Goal: Find specific page/section

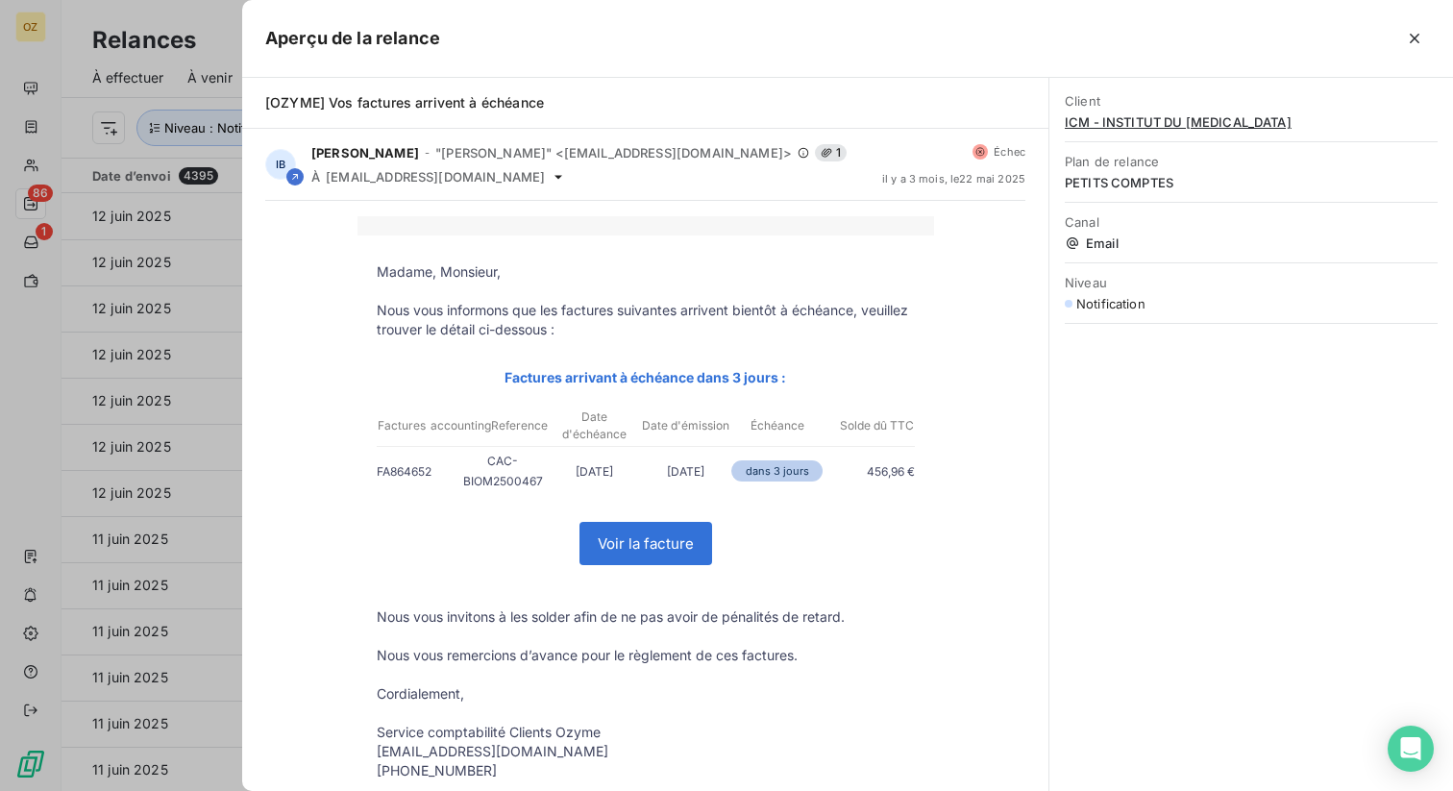
scroll to position [3957, 0]
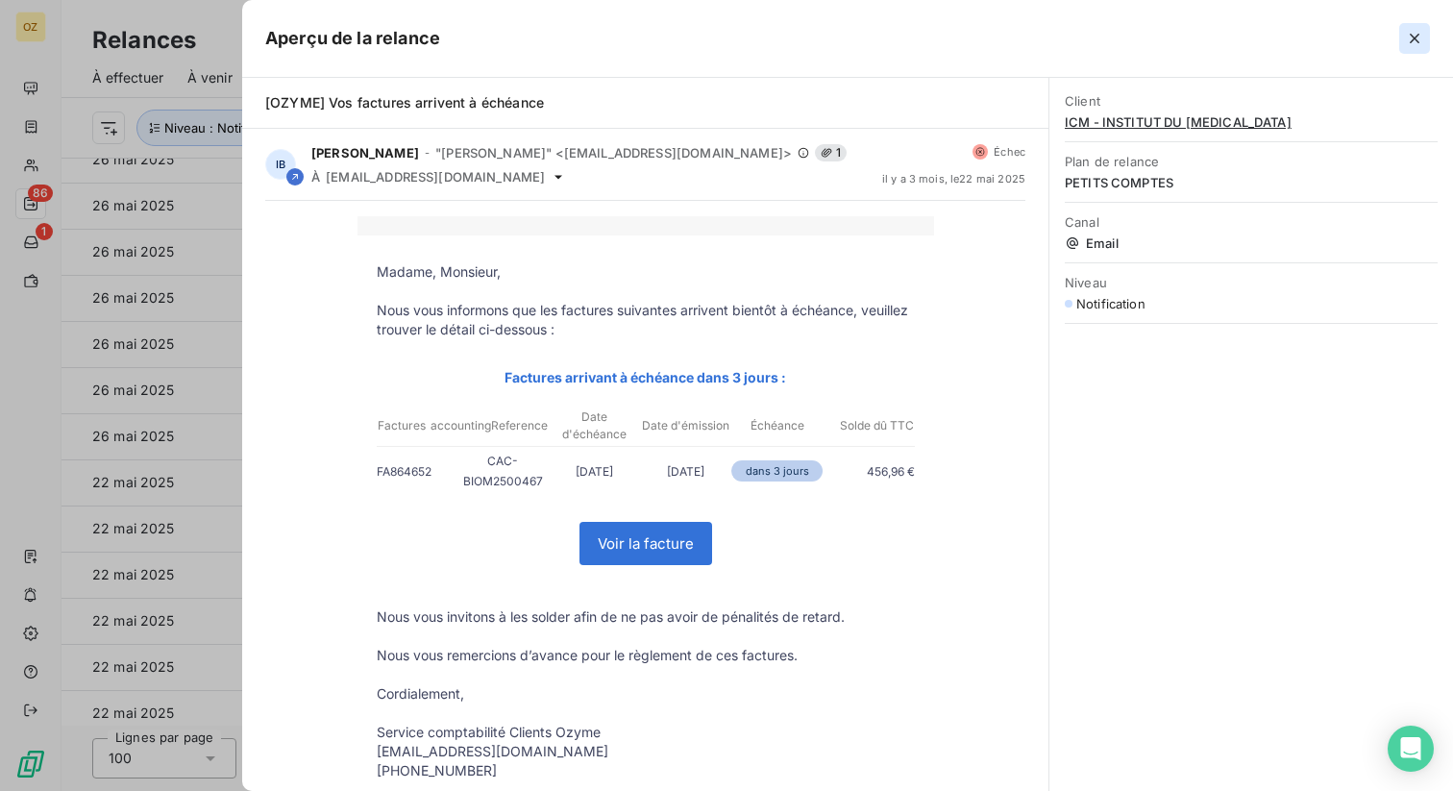
click at [1415, 37] on icon "button" at bounding box center [1414, 39] width 10 height 10
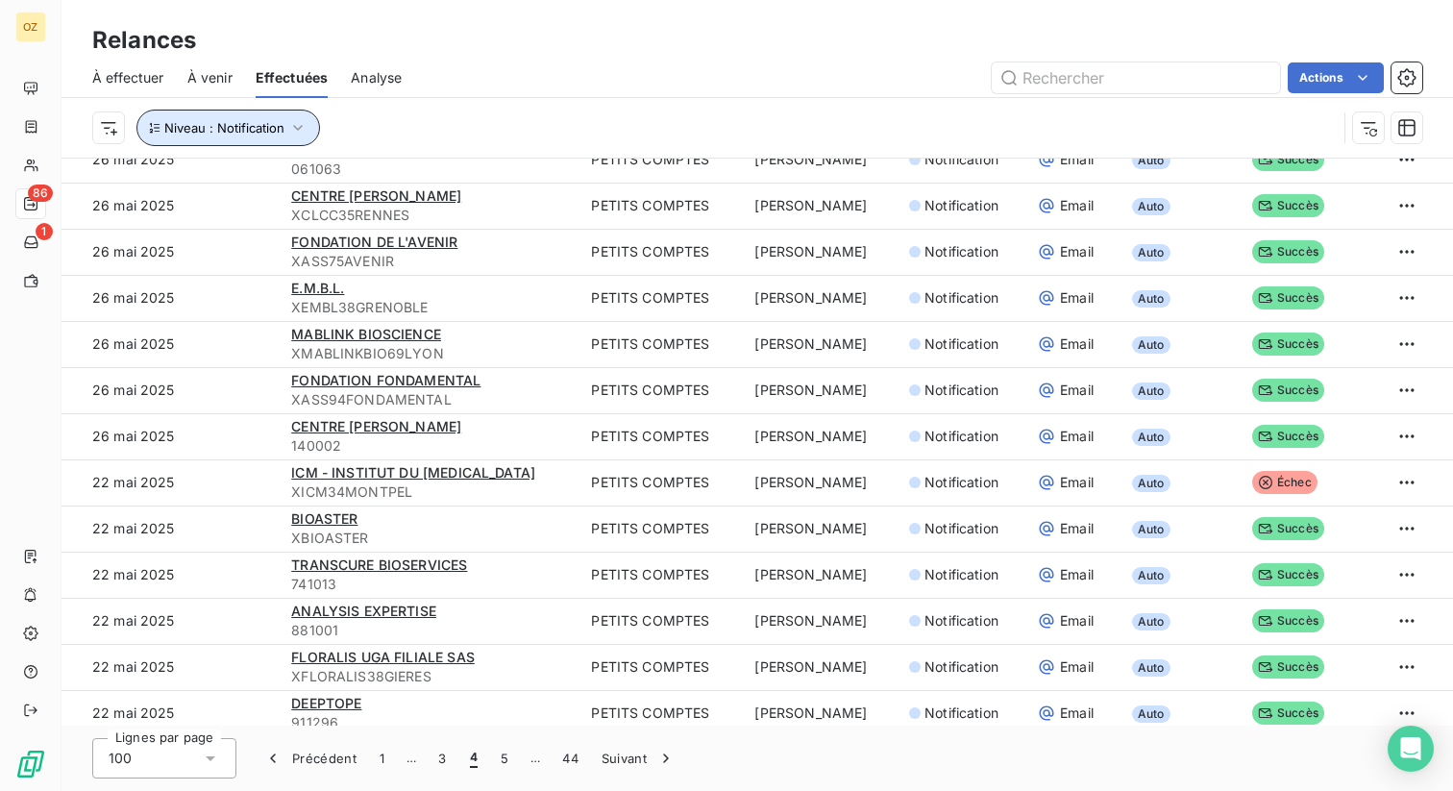
click at [243, 127] on span "Niveau : Notification" at bounding box center [224, 127] width 120 height 15
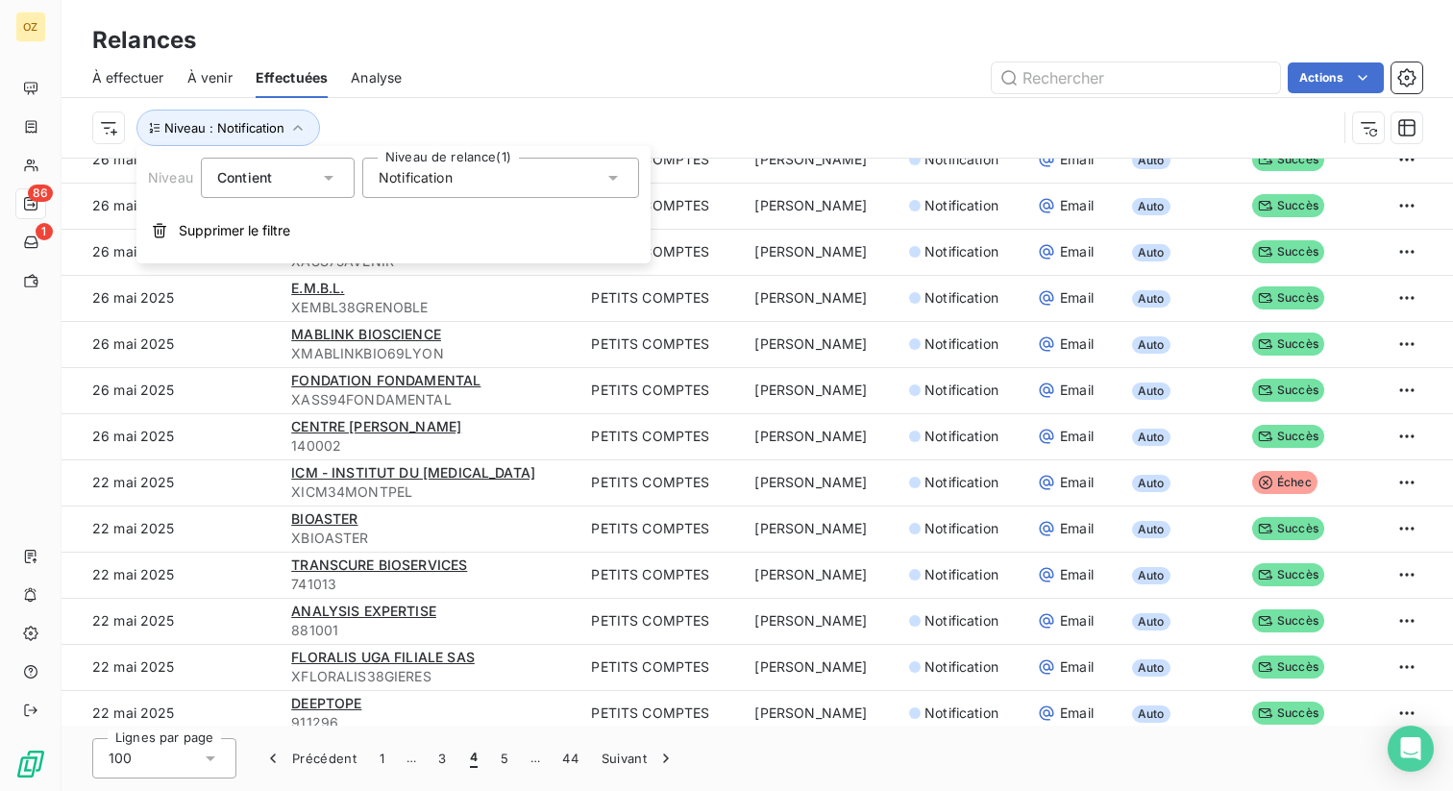
click at [428, 174] on span "Notification" at bounding box center [416, 177] width 74 height 19
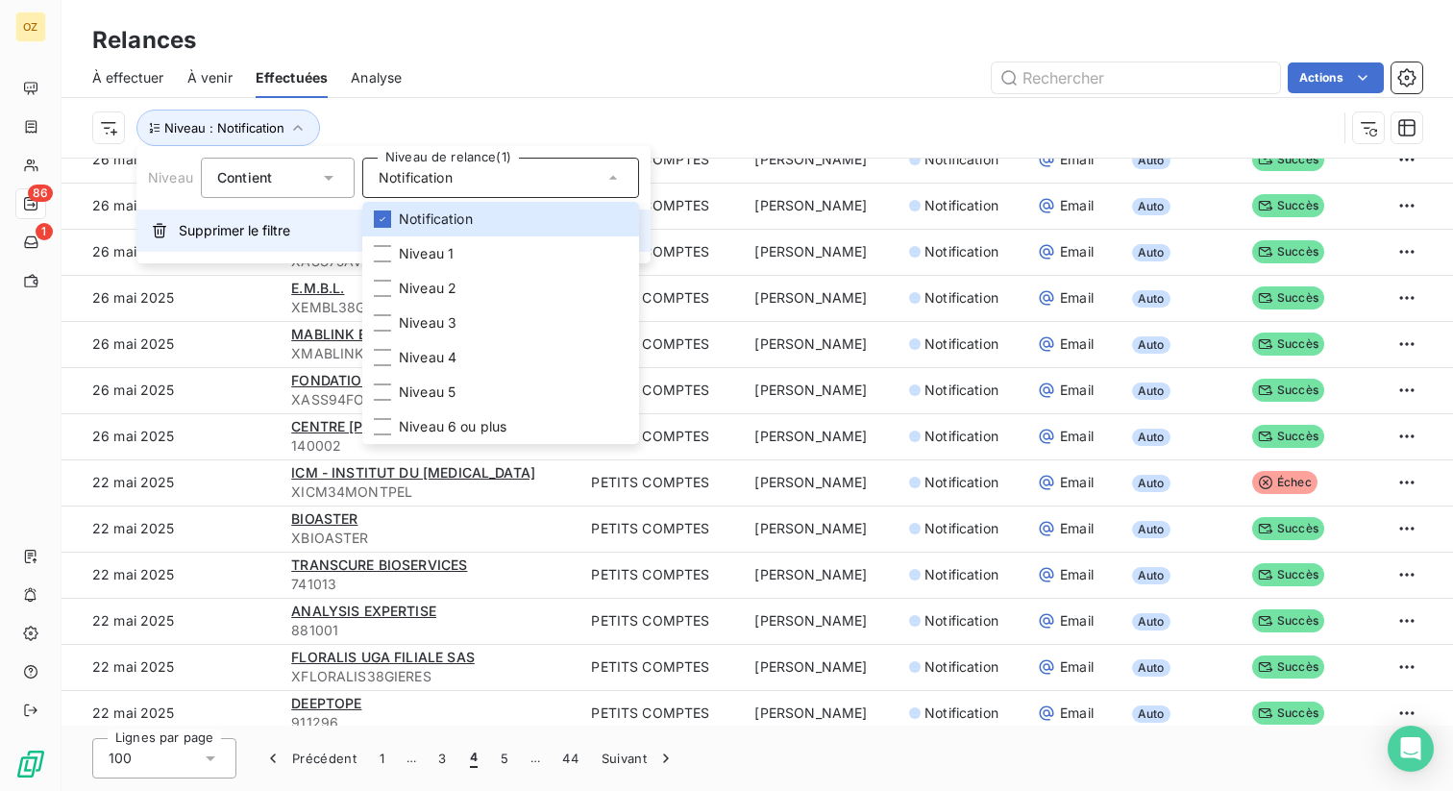
click at [284, 234] on span "Supprimer le filtre" at bounding box center [234, 230] width 111 height 19
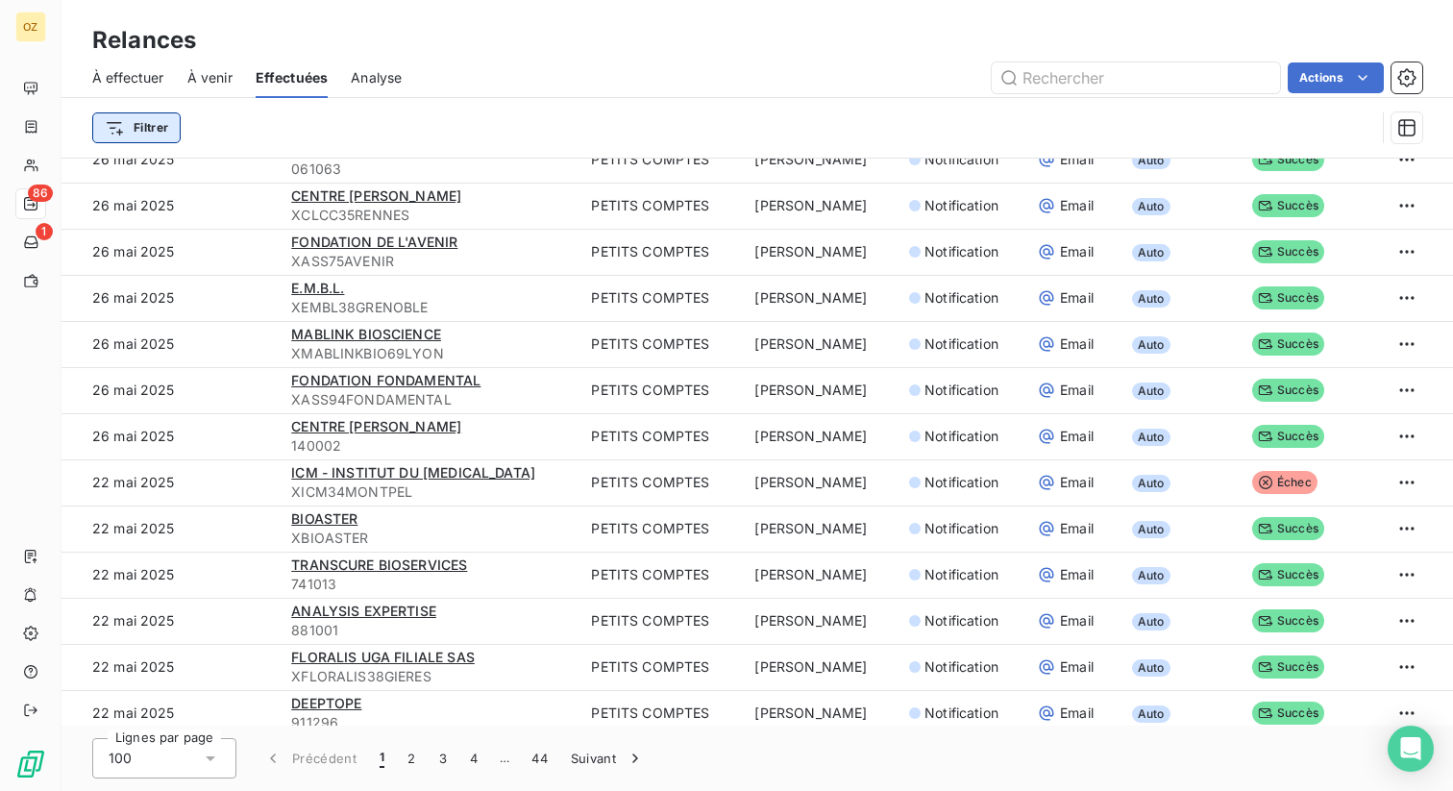
click at [150, 130] on html "OZ 86 1 Relances À effectuer À venir Effectuées Analyse Actions Filtrer Date d’…" at bounding box center [726, 395] width 1453 height 791
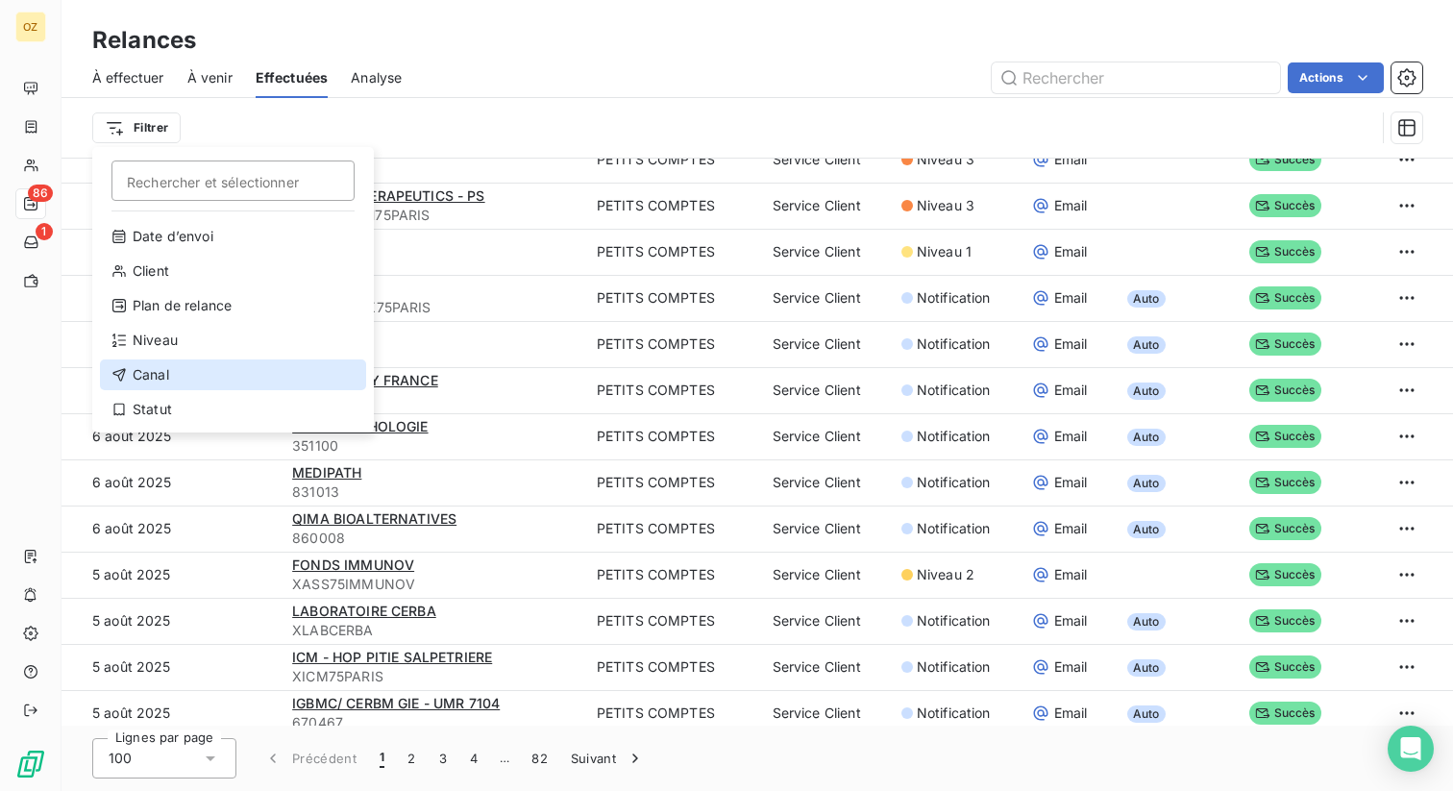
click at [175, 376] on div "Canal" at bounding box center [233, 374] width 266 height 31
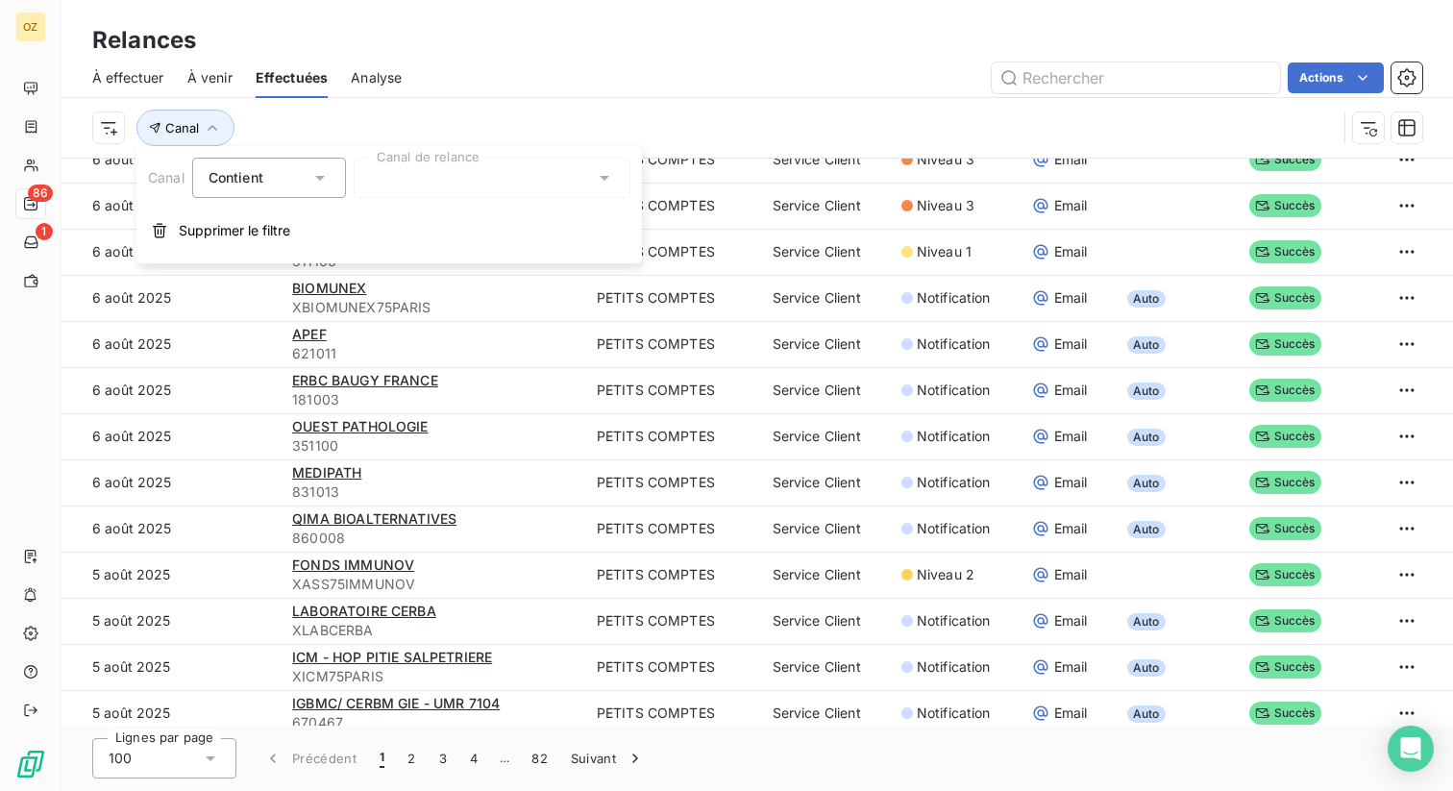
click at [428, 182] on div at bounding box center [492, 178] width 277 height 40
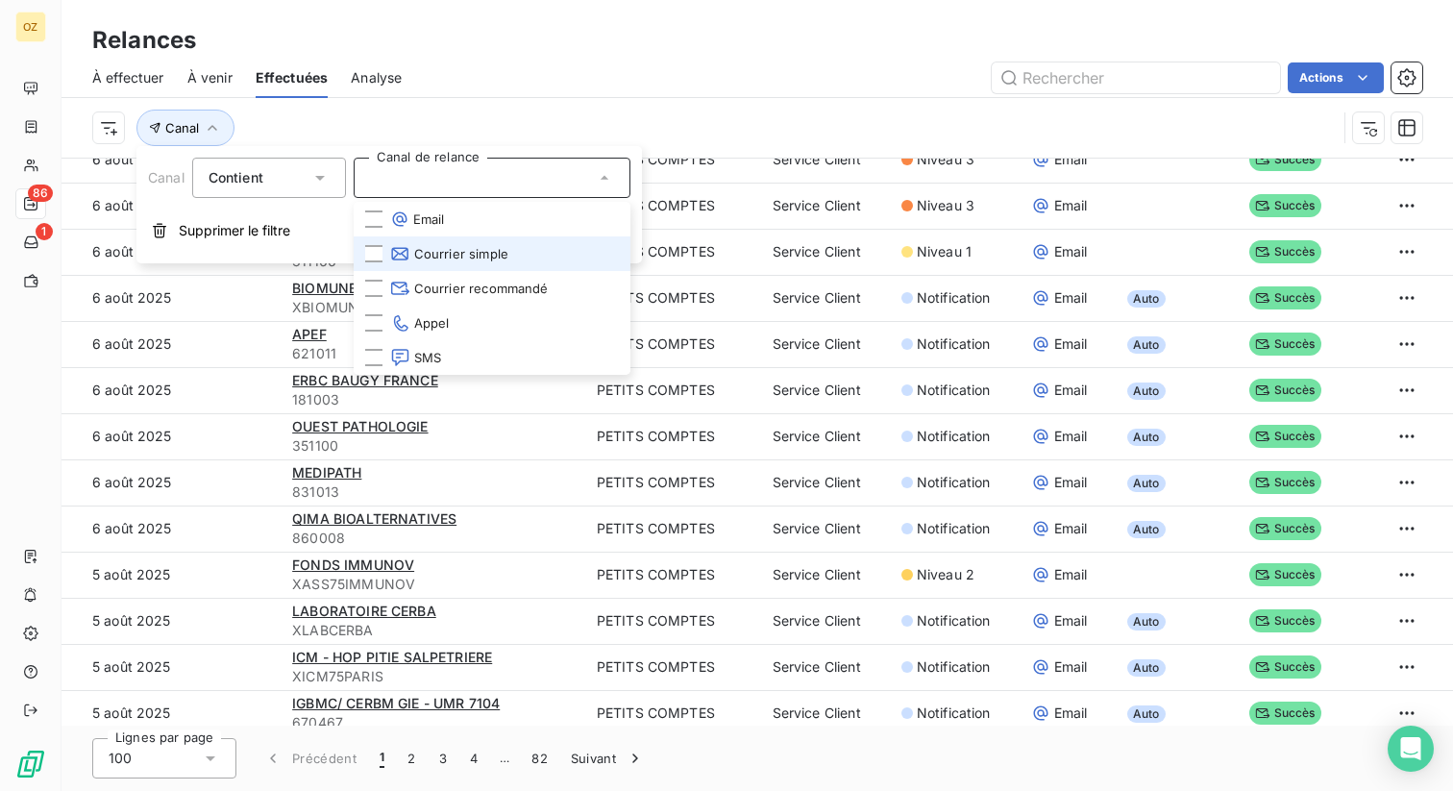
click at [434, 258] on span "Courrier simple" at bounding box center [449, 253] width 118 height 19
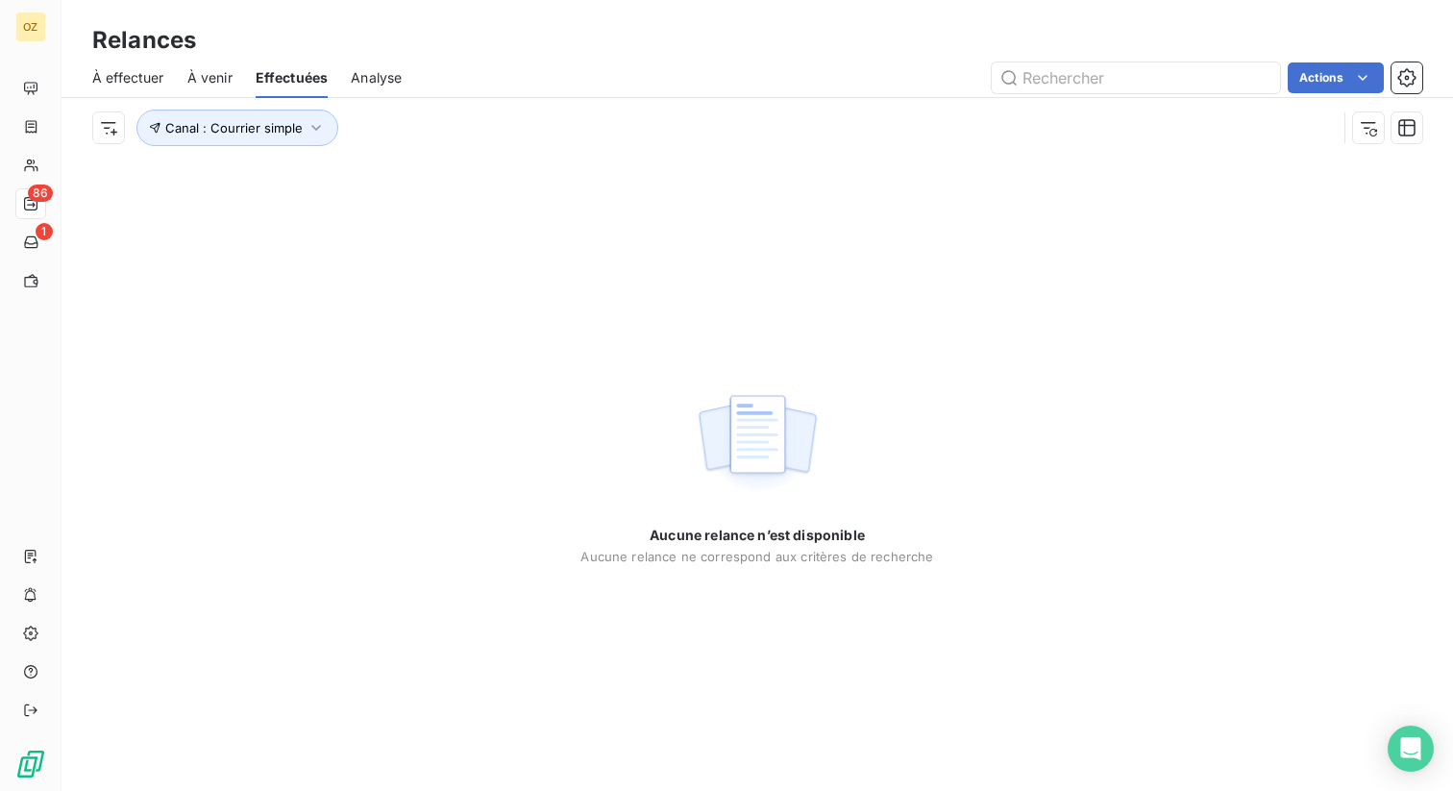
click at [650, 67] on div "Actions" at bounding box center [923, 77] width 997 height 31
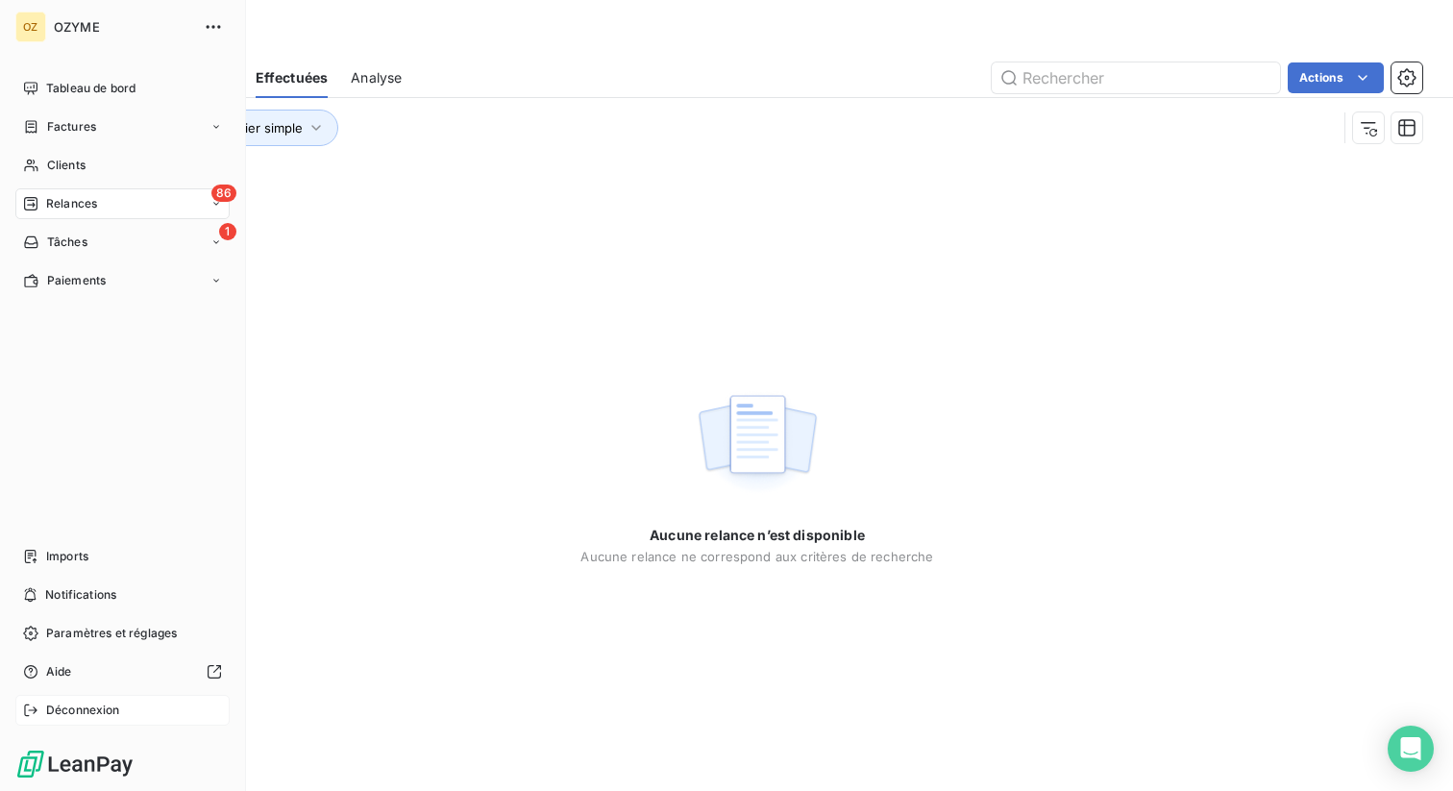
click at [36, 709] on icon at bounding box center [30, 710] width 12 height 12
